Goal: Check status: Check status

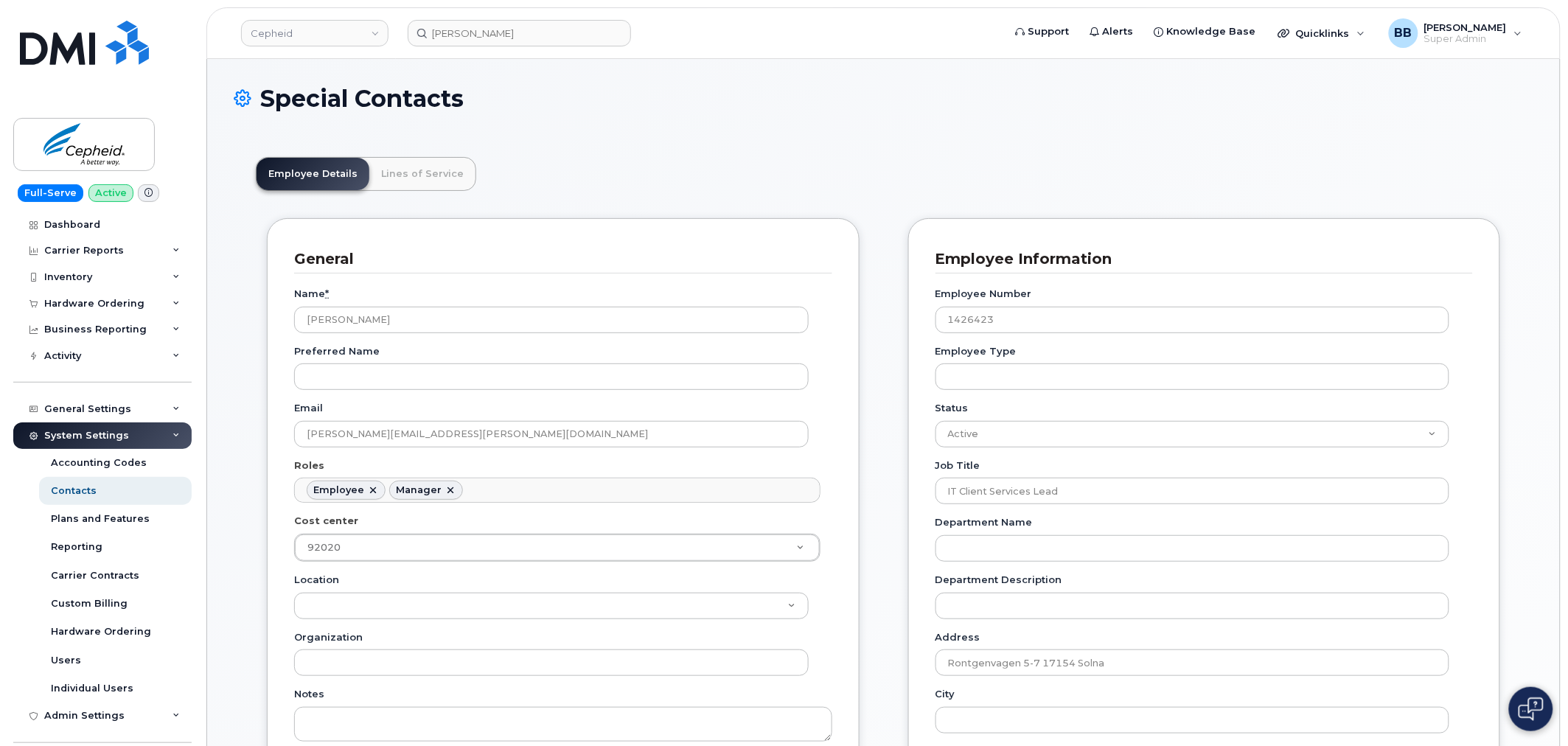
scroll to position [45, 0]
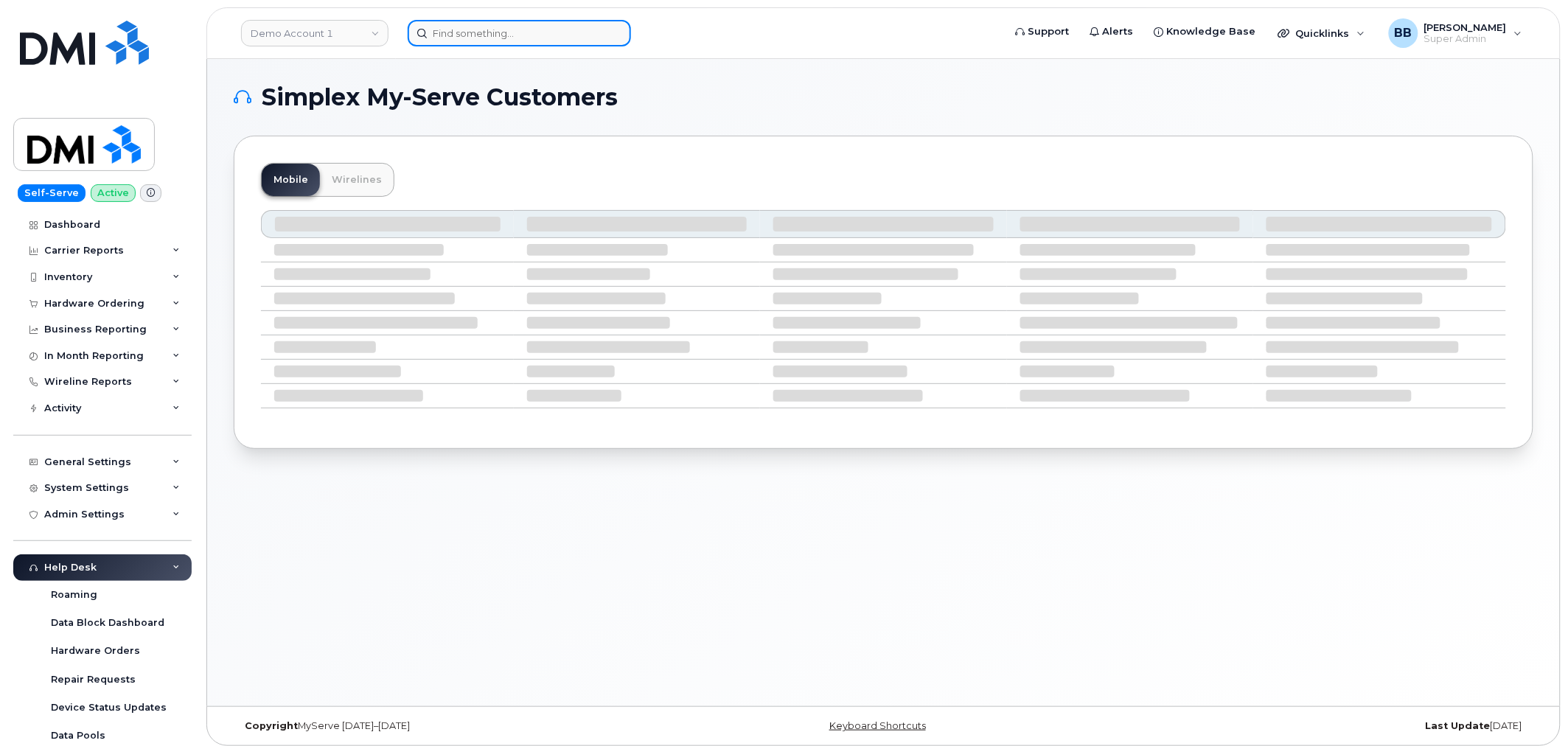
click at [442, 33] on input at bounding box center [519, 33] width 224 height 26
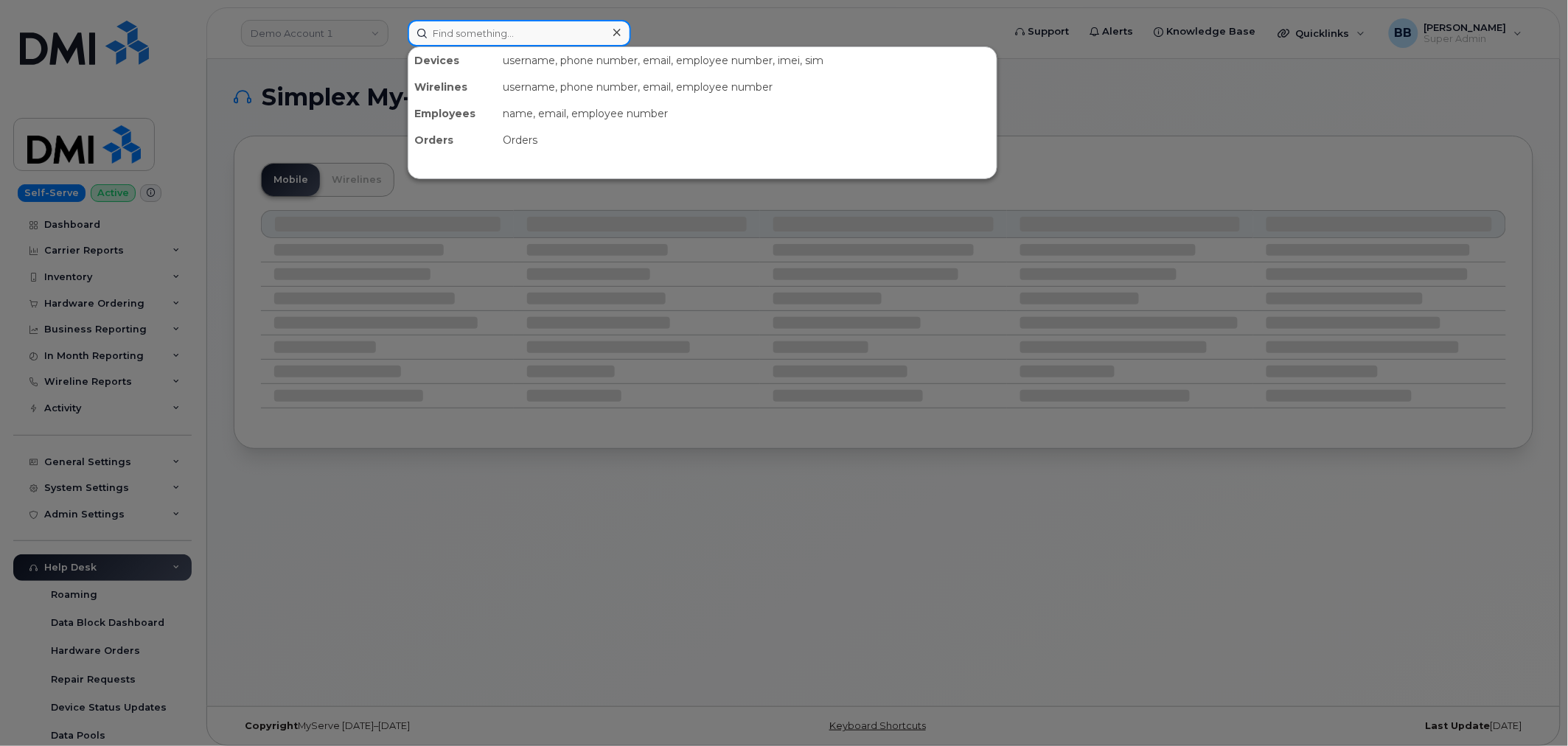
click at [550, 33] on input at bounding box center [519, 33] width 224 height 26
paste input "297005"
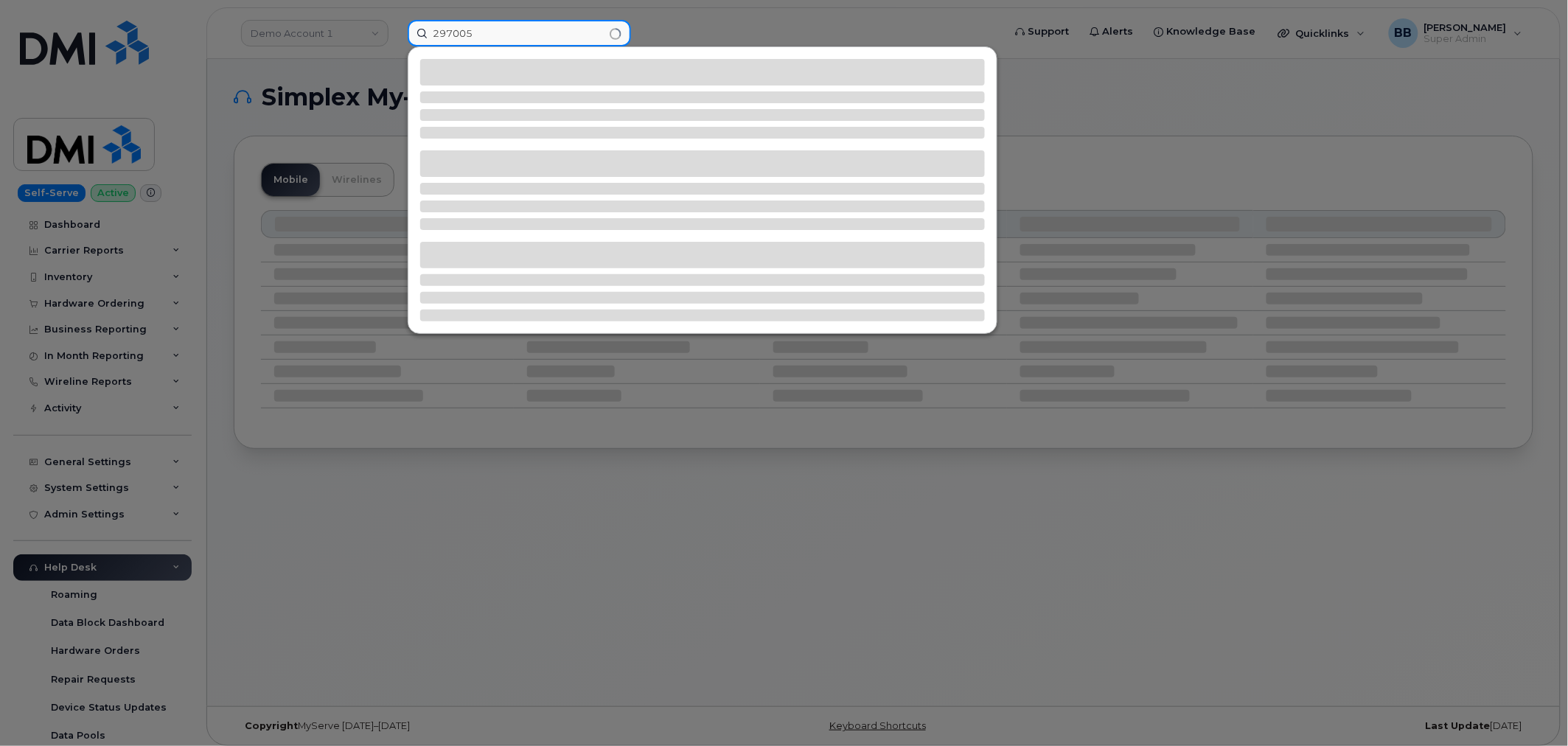
type input "297005"
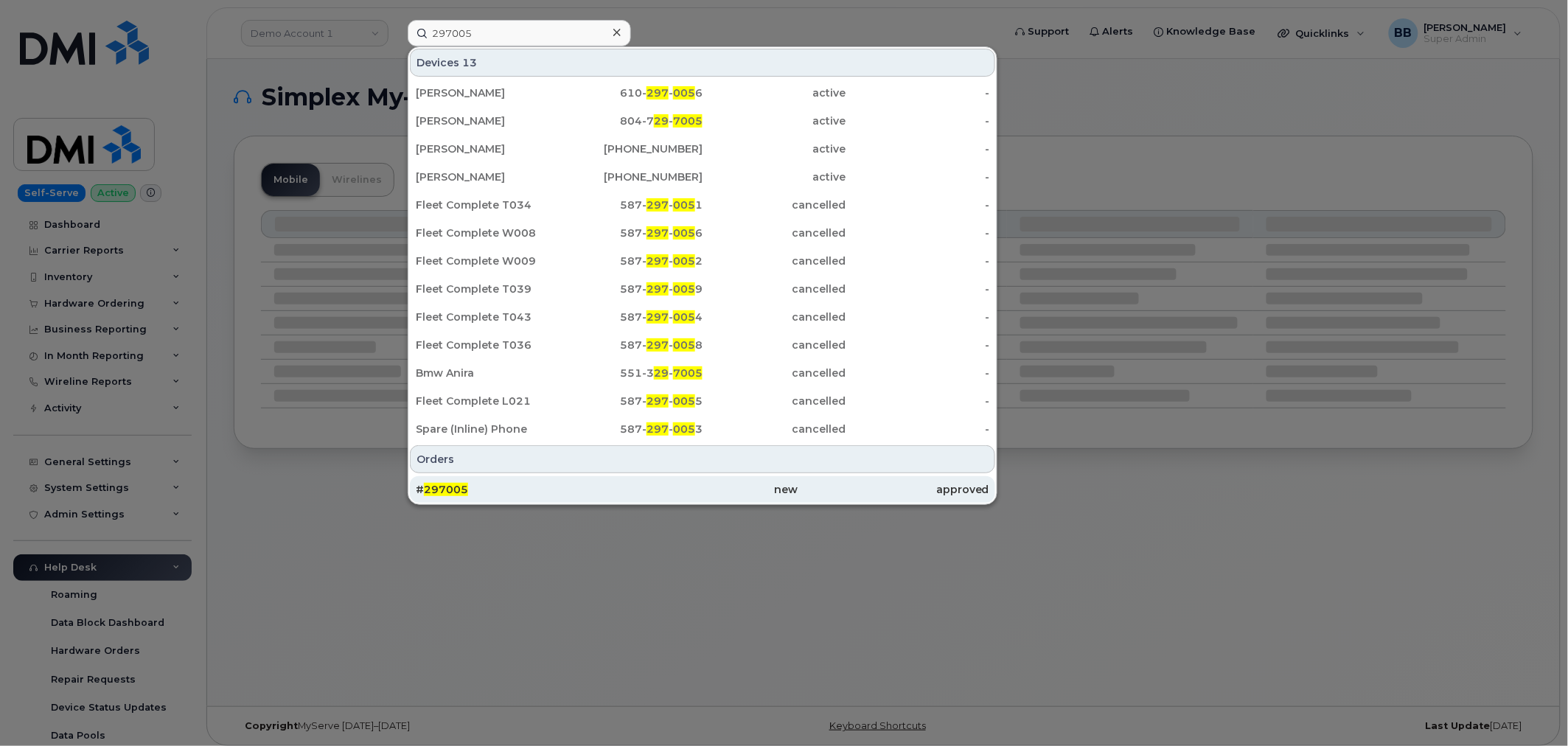
click at [453, 484] on span "297005" at bounding box center [445, 489] width 44 height 13
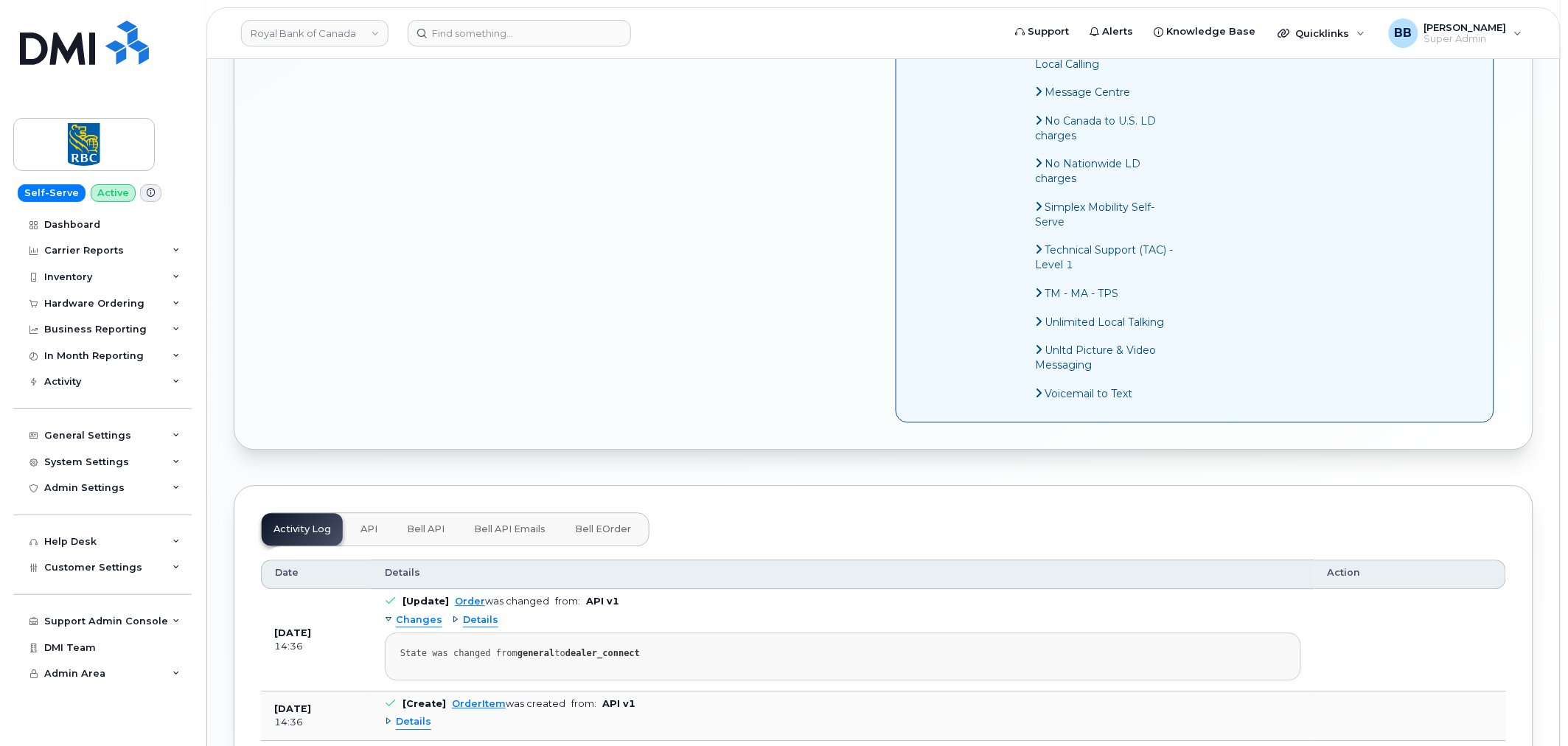
scroll to position [1226, 0]
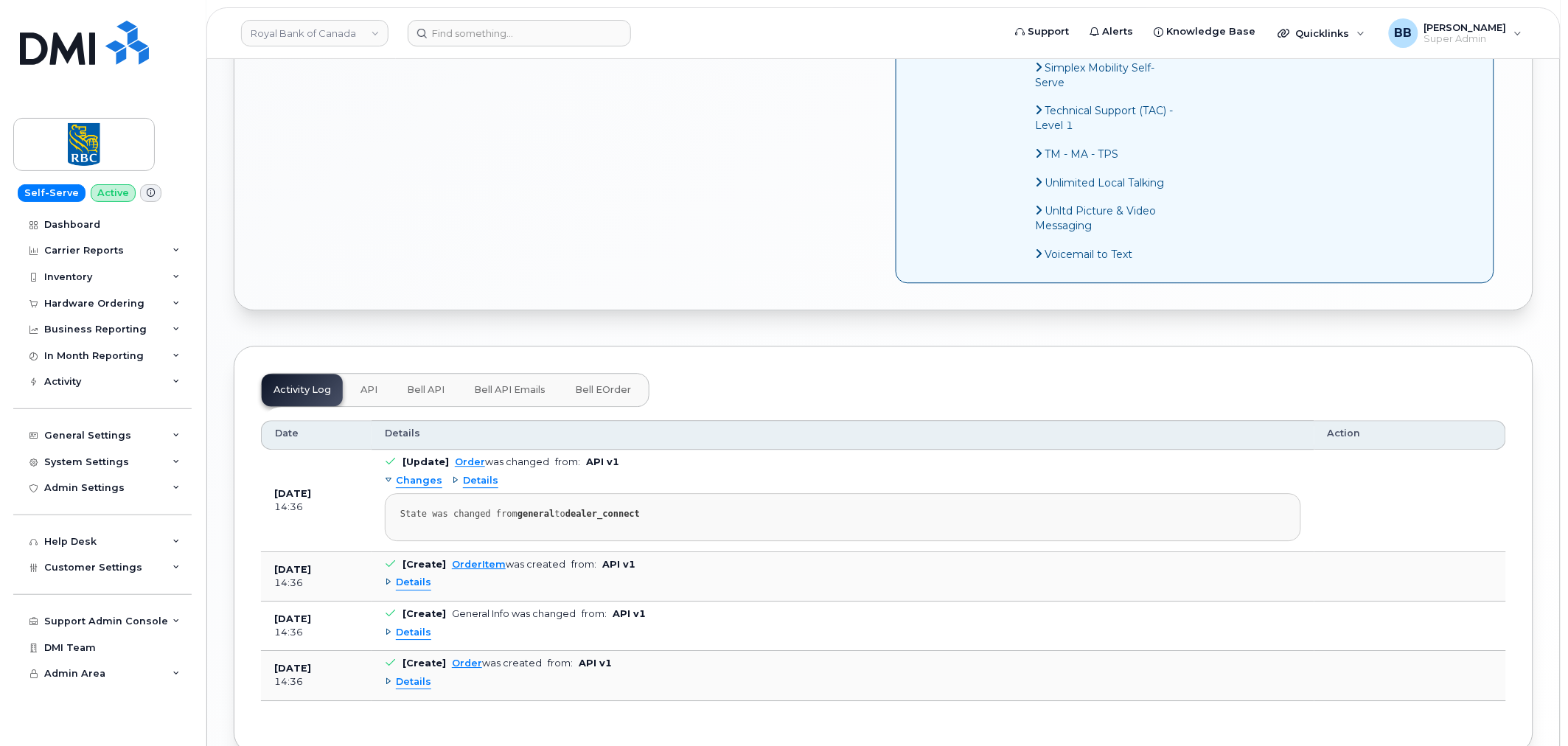
click at [370, 386] on span "API" at bounding box center [369, 390] width 17 height 11
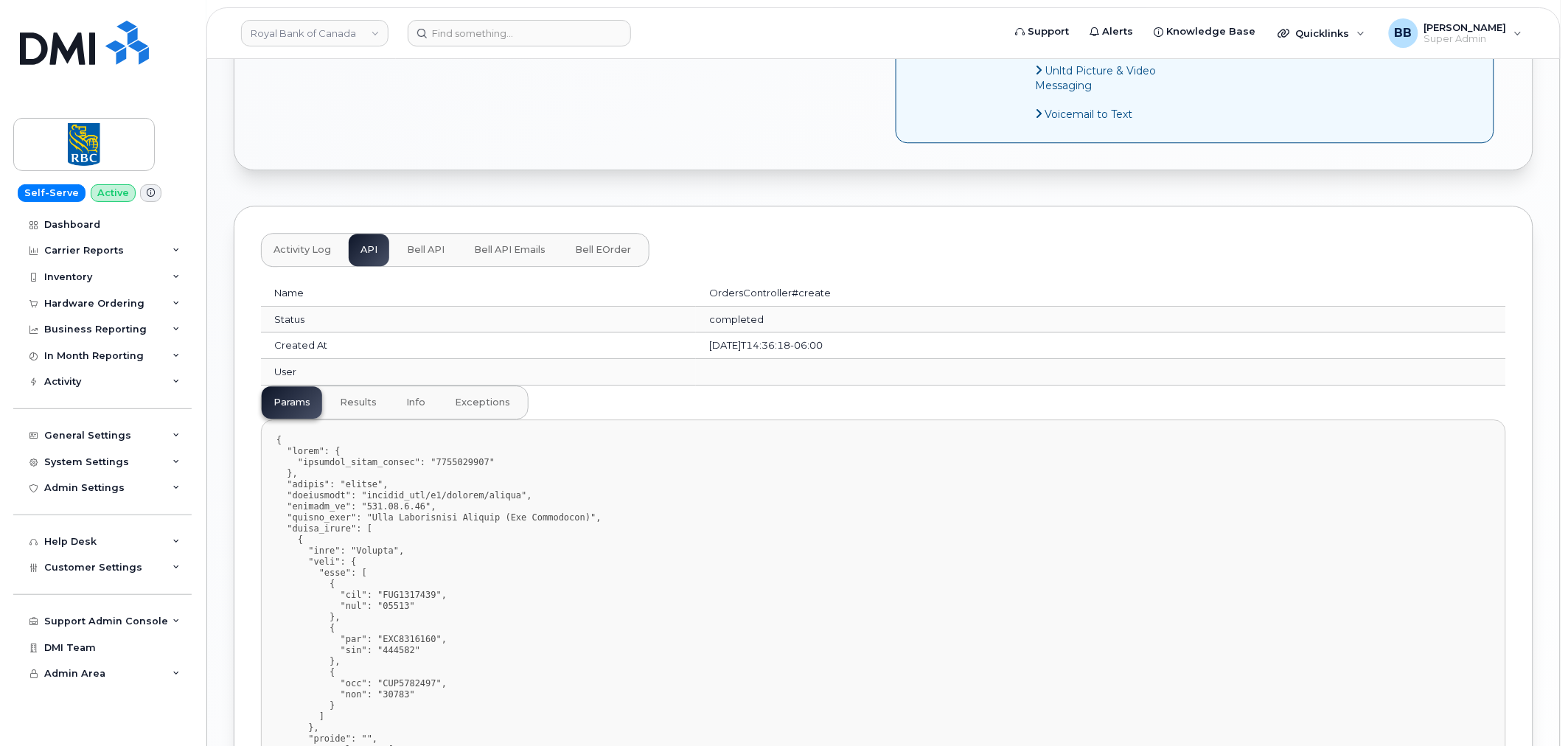
scroll to position [1353, 0]
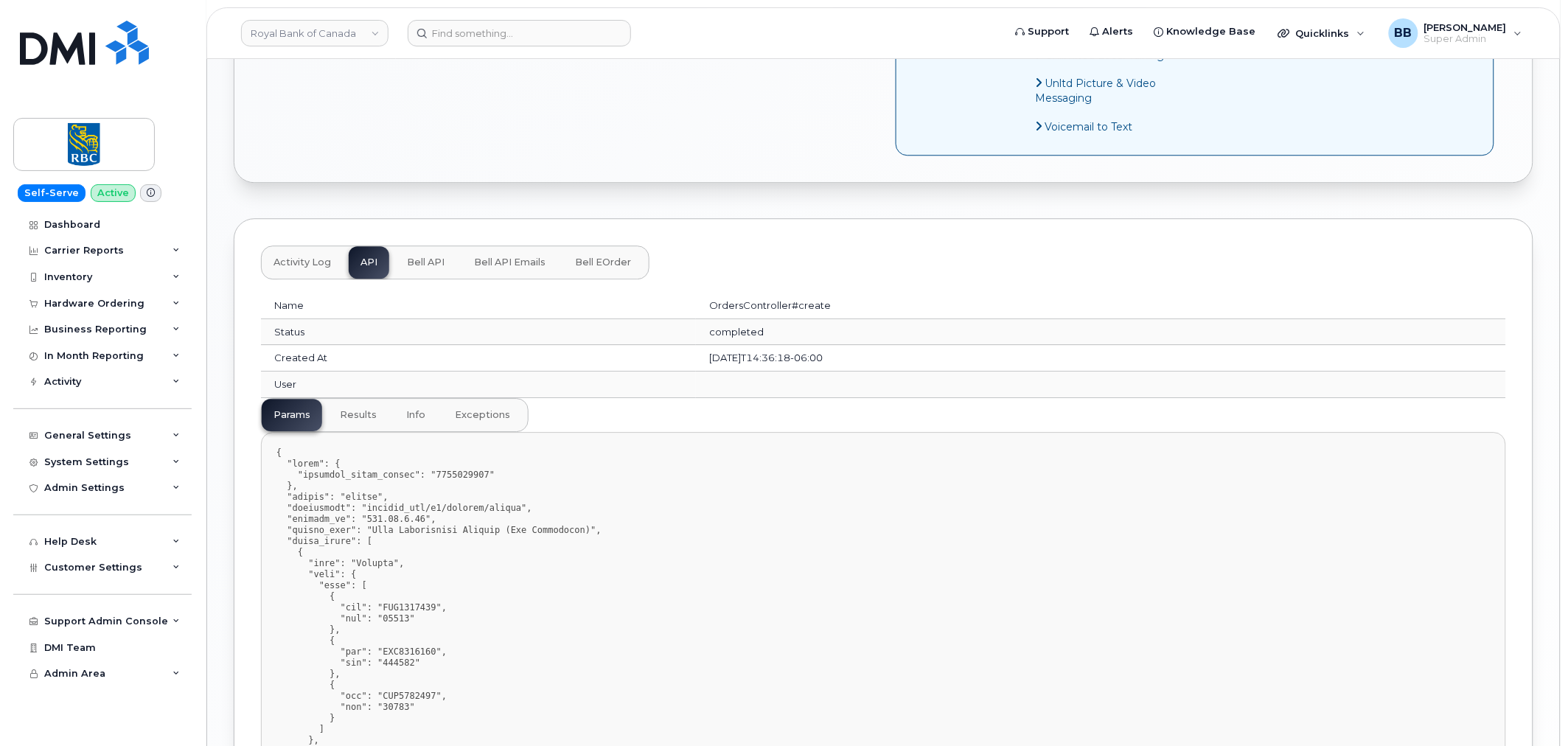
click at [295, 274] on button "Activity Log" at bounding box center [302, 262] width 81 height 32
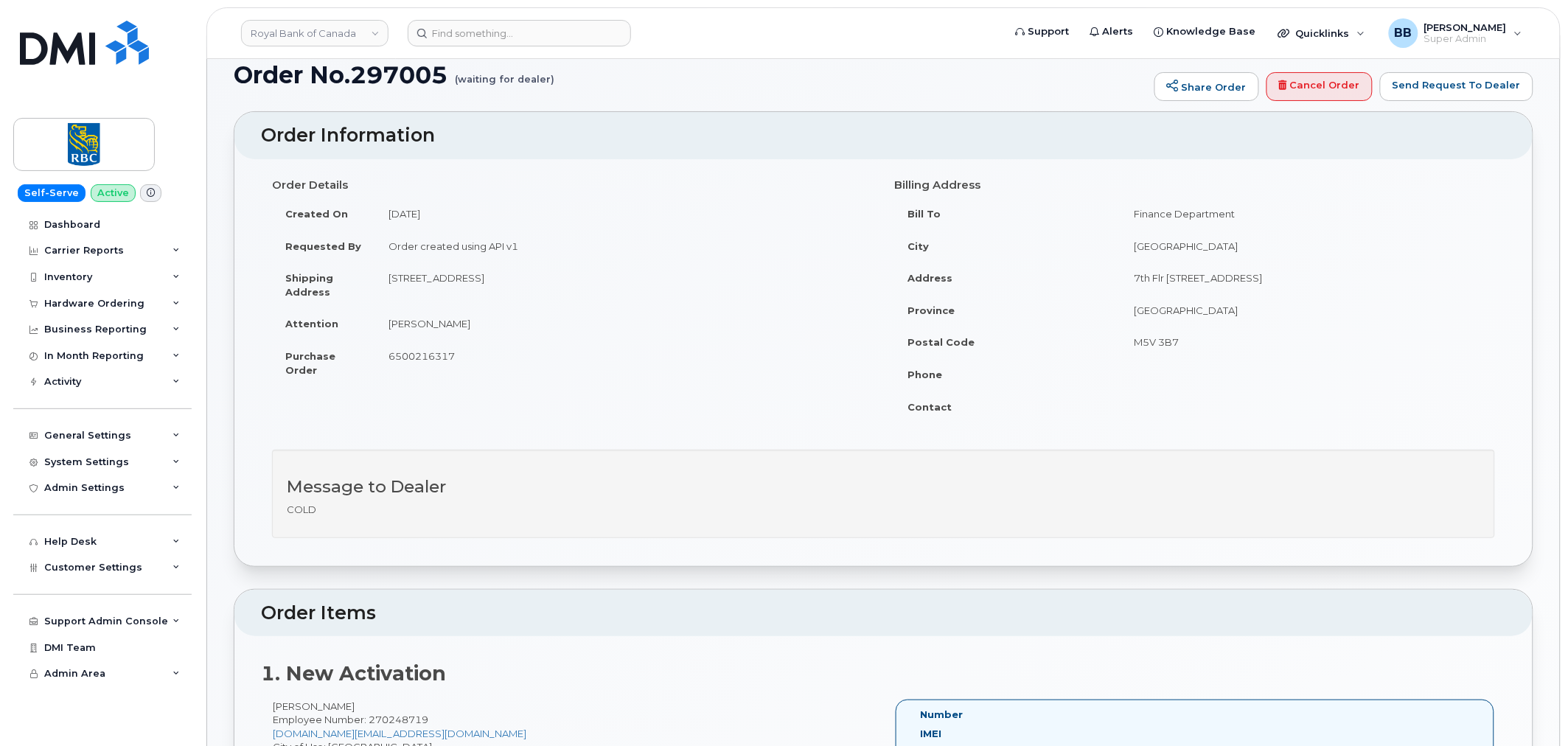
scroll to position [0, 0]
